Goal: Communication & Community: Answer question/provide support

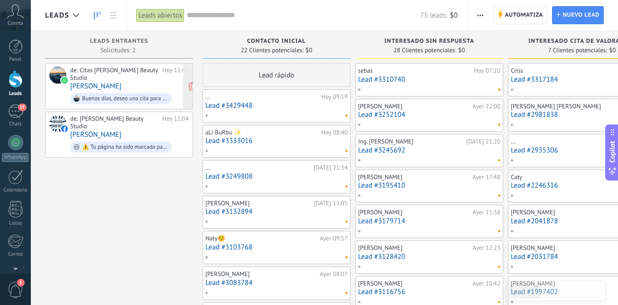
click at [139, 80] on div "de: Citas [PERSON_NAME] Beauty Studio" at bounding box center [114, 73] width 89 height 15
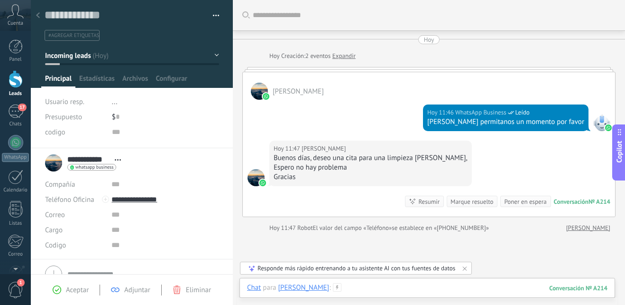
click at [349, 289] on div at bounding box center [427, 297] width 360 height 28
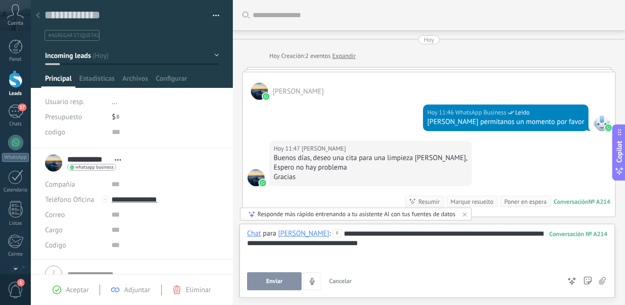
click at [276, 286] on button "Enviar" at bounding box center [274, 281] width 55 height 18
